Goal: Navigation & Orientation: Locate item on page

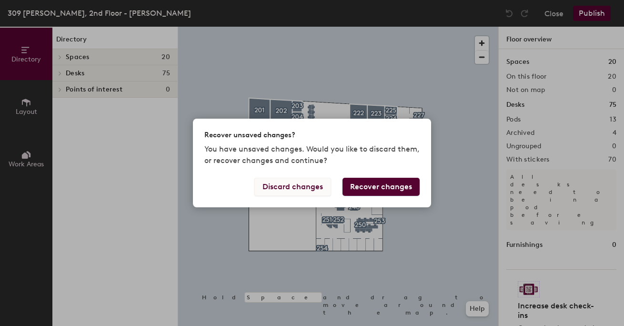
click at [293, 191] on button "Discard changes" at bounding box center [293, 187] width 77 height 18
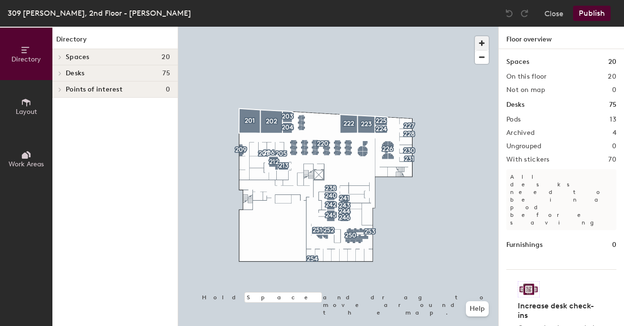
click at [481, 46] on span "button" at bounding box center [482, 43] width 14 height 14
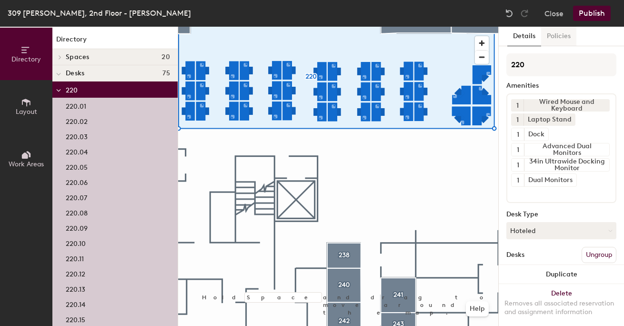
click at [555, 42] on button "Policies" at bounding box center [558, 37] width 35 height 20
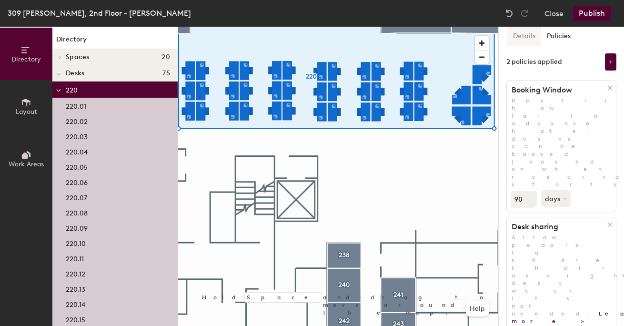
click at [531, 39] on button "Details" at bounding box center [525, 37] width 34 height 20
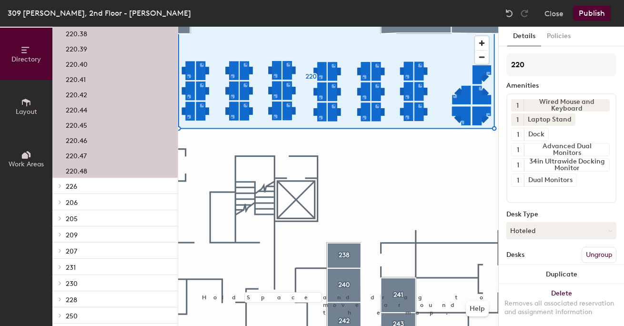
scroll to position [707, 0]
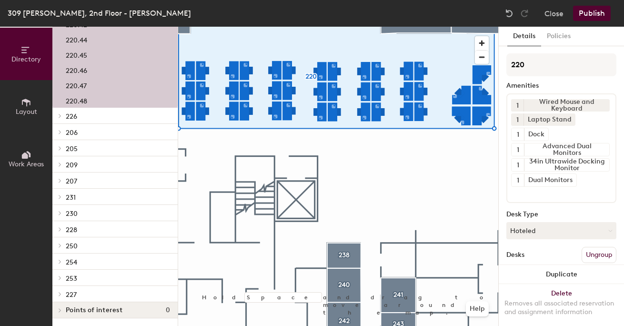
click at [60, 116] on icon at bounding box center [60, 116] width 2 height 4
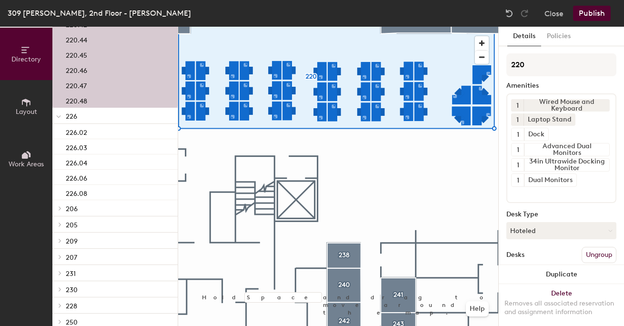
click at [60, 116] on icon at bounding box center [58, 117] width 5 height 4
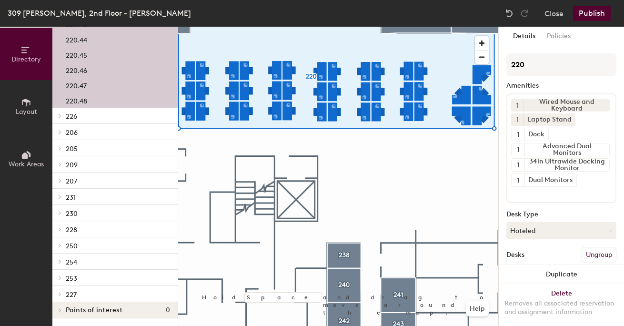
click at [71, 115] on span "226" at bounding box center [71, 116] width 11 height 8
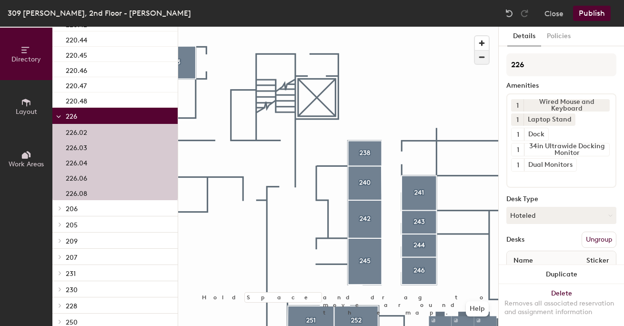
click at [484, 60] on span "button" at bounding box center [482, 57] width 14 height 13
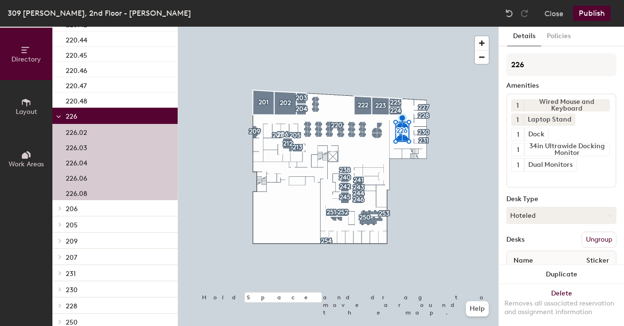
click at [60, 116] on icon at bounding box center [59, 117] width 4 height 2
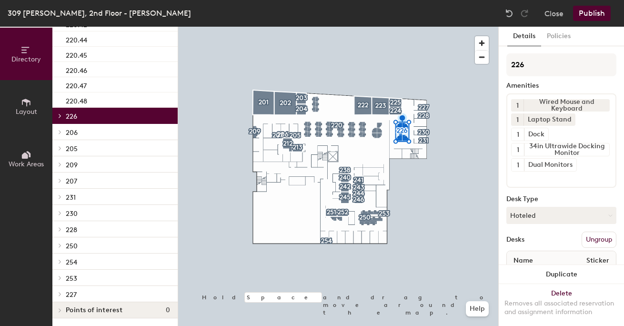
click at [61, 134] on div at bounding box center [58, 132] width 12 height 16
click at [72, 131] on span "206" at bounding box center [72, 133] width 12 height 8
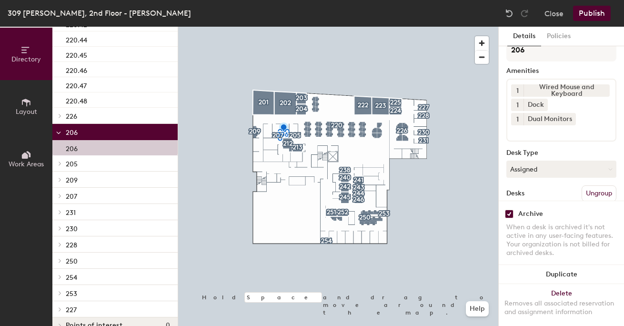
scroll to position [0, 0]
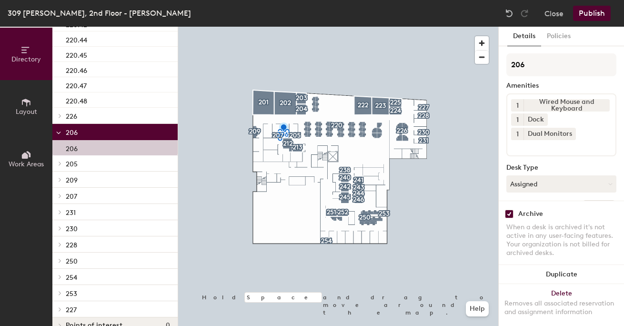
click at [58, 135] on icon at bounding box center [58, 133] width 5 height 4
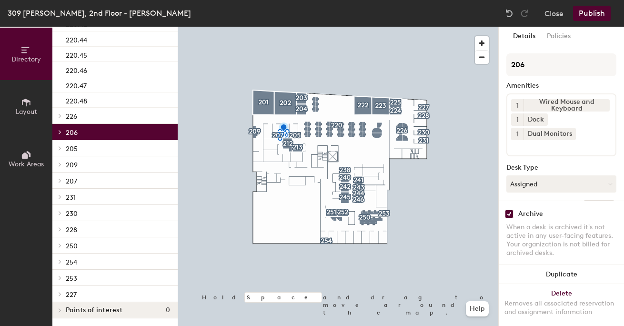
click at [61, 148] on icon at bounding box center [60, 148] width 2 height 4
click at [61, 148] on div at bounding box center [58, 148] width 12 height 16
click at [62, 165] on icon at bounding box center [60, 164] width 4 height 5
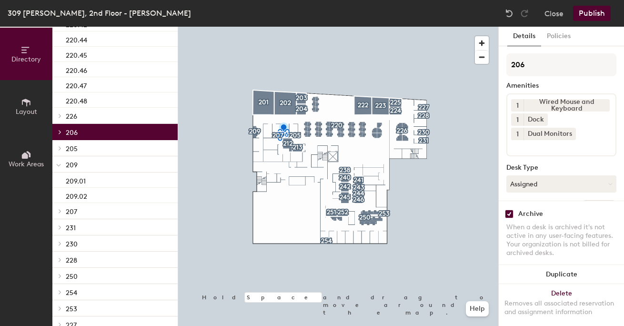
click at [77, 163] on span "209" at bounding box center [72, 165] width 12 height 8
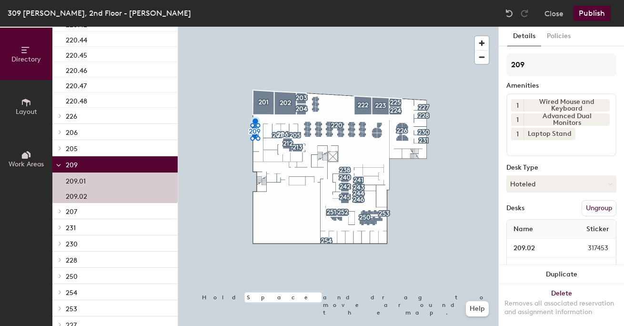
click at [61, 165] on icon at bounding box center [58, 165] width 5 height 4
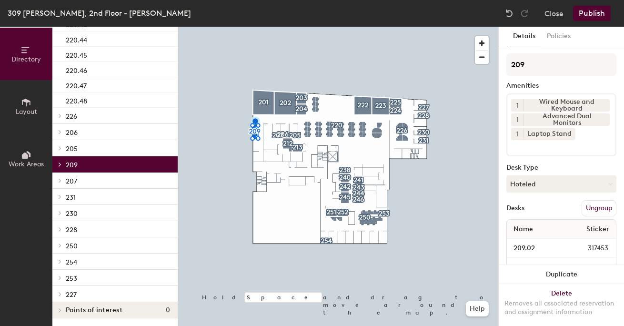
click at [60, 182] on icon at bounding box center [60, 180] width 4 height 5
click at [60, 182] on icon at bounding box center [58, 182] width 5 height 4
